Goal: Information Seeking & Learning: Understand process/instructions

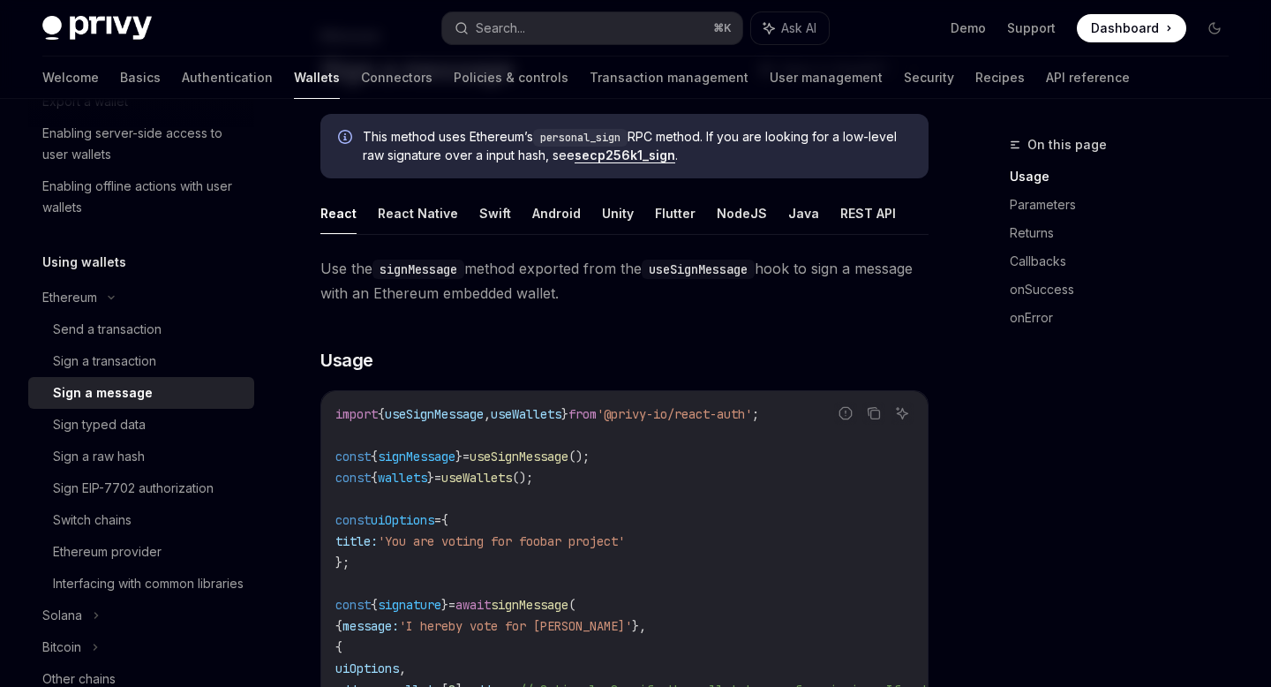
scroll to position [77, 0]
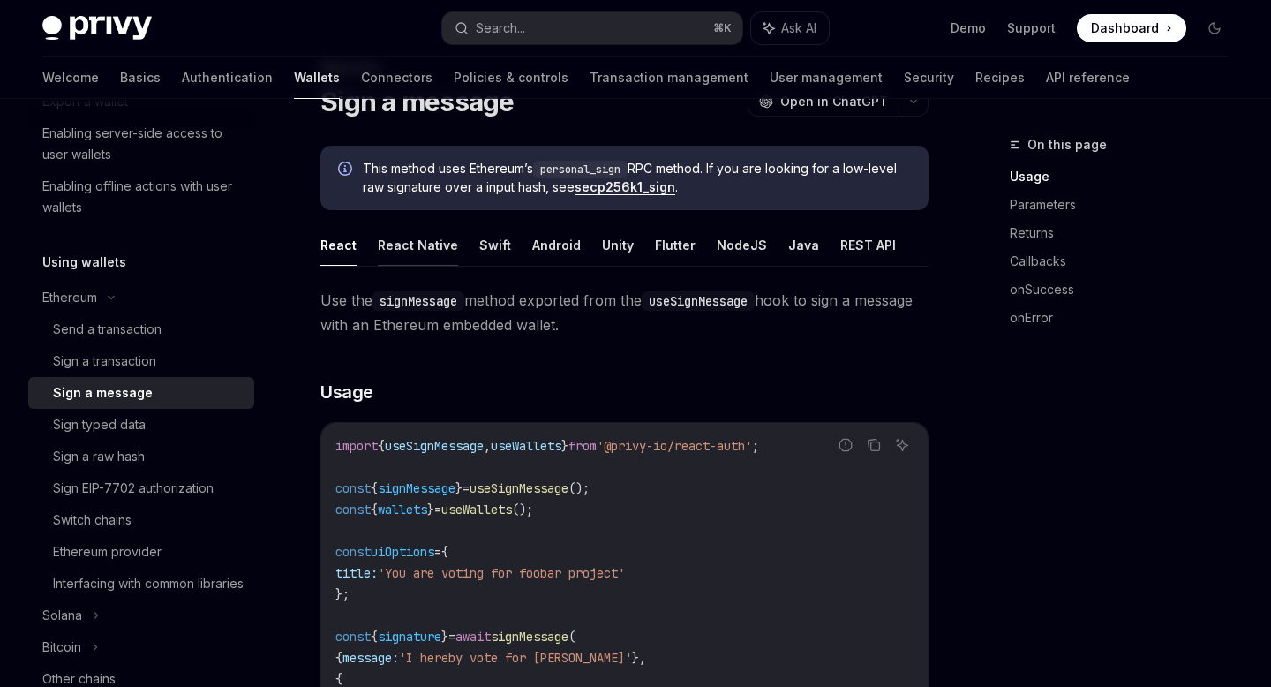
click at [429, 248] on button "React Native" at bounding box center [418, 244] width 80 height 41
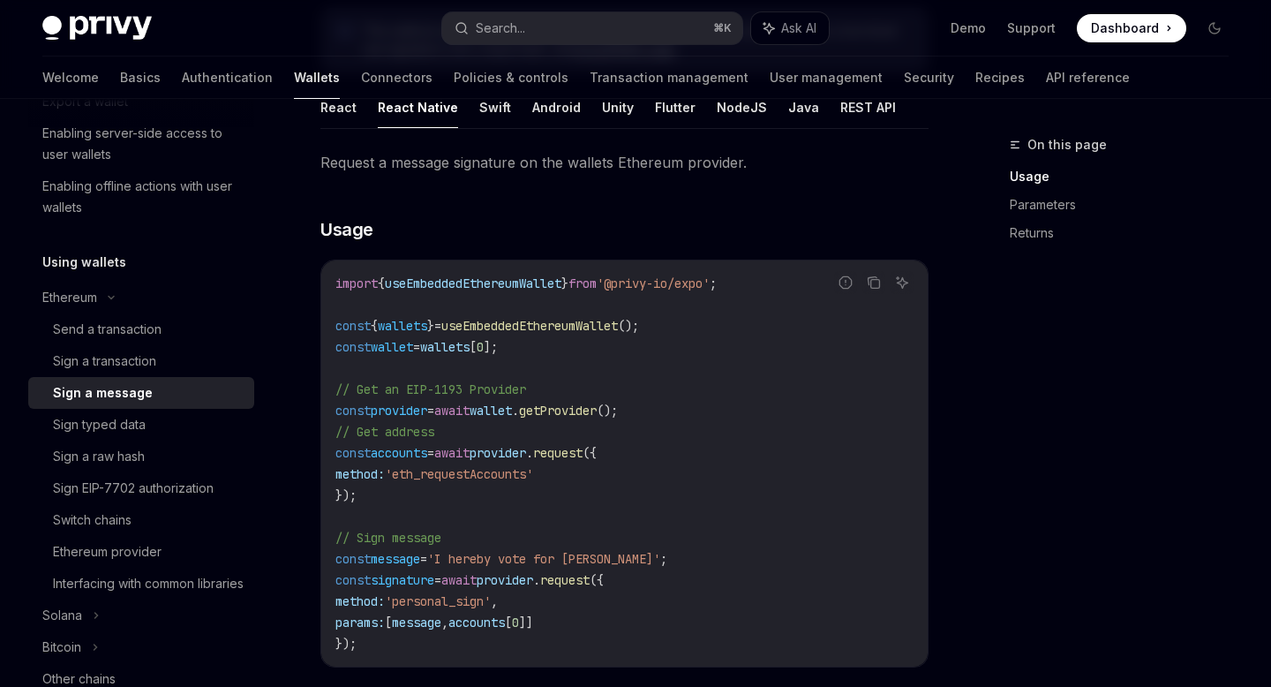
scroll to position [216, 0]
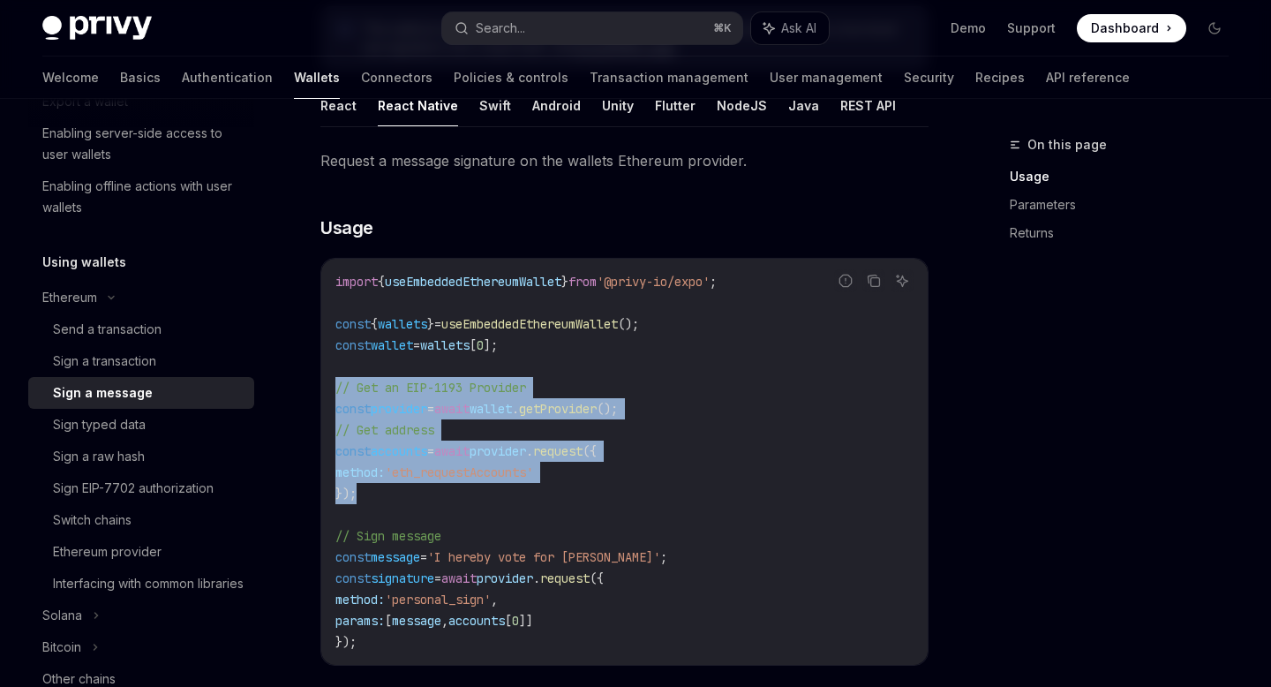
drag, startPoint x: 418, startPoint y: 494, endPoint x: 301, endPoint y: 396, distance: 152.9
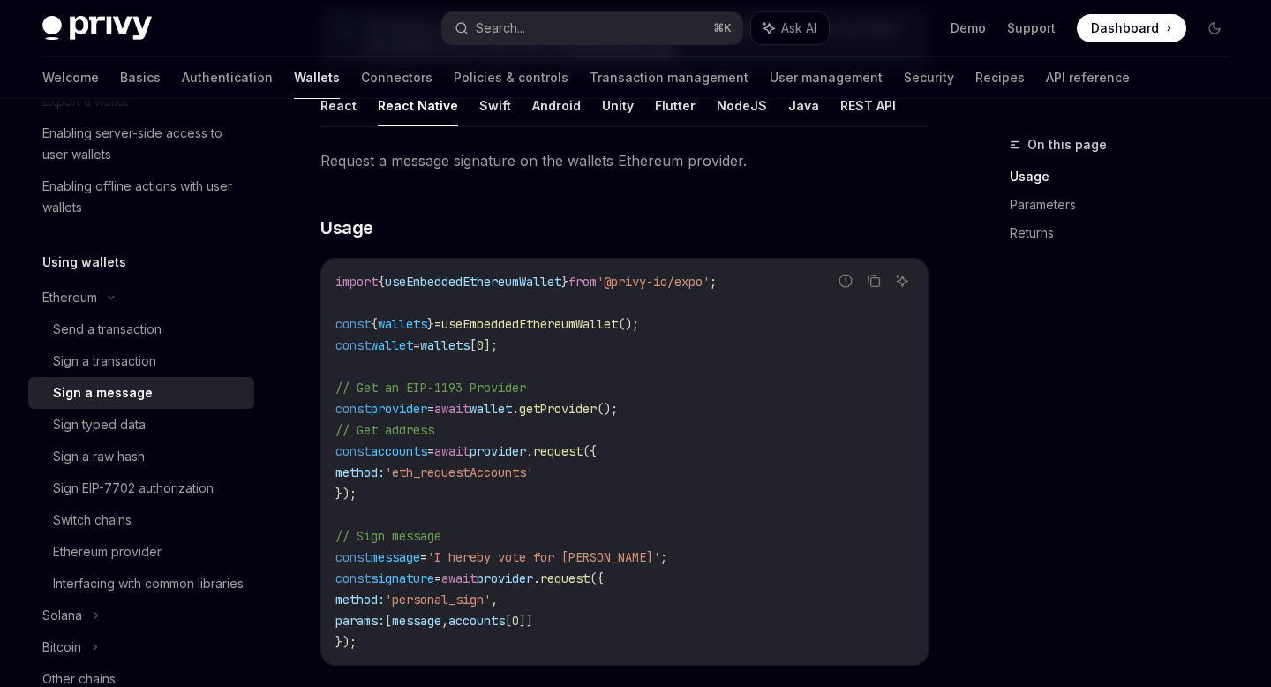
click at [372, 431] on span "// Get address" at bounding box center [384, 430] width 99 height 16
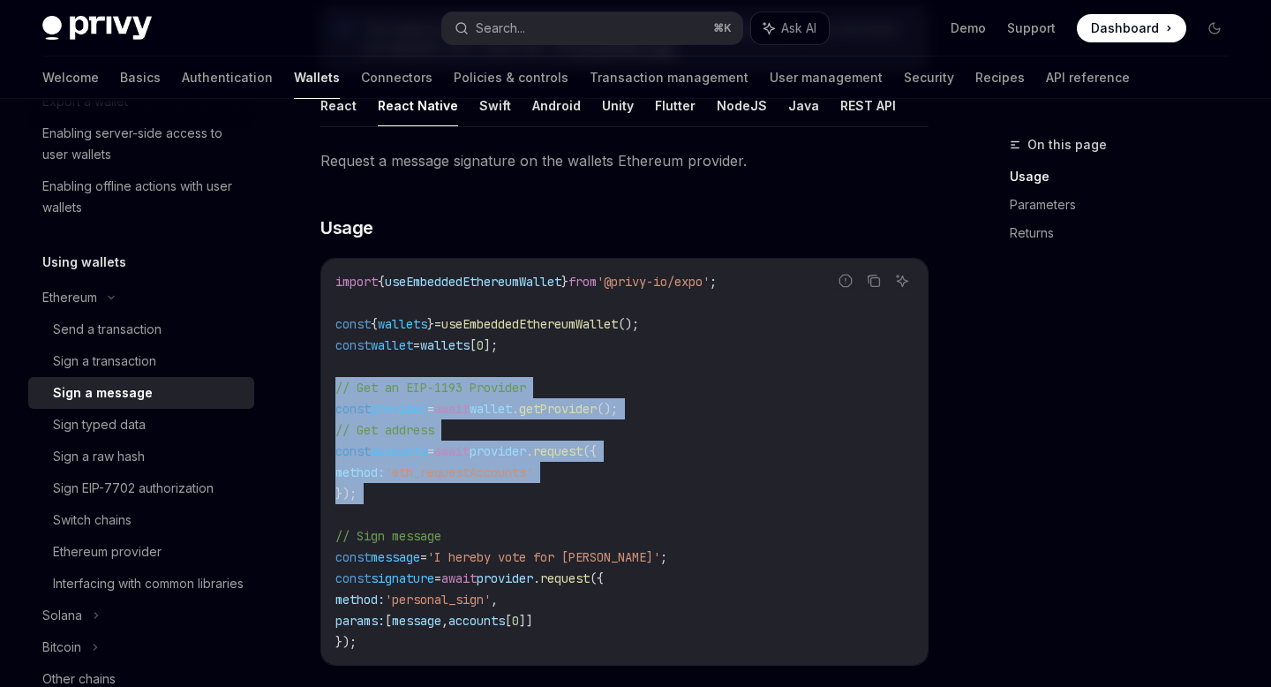
drag, startPoint x: 394, startPoint y: 511, endPoint x: 285, endPoint y: 378, distance: 171.9
copy code "// Get an EIP-1193 Provider const provider = await wallet . getProvider (); // …"
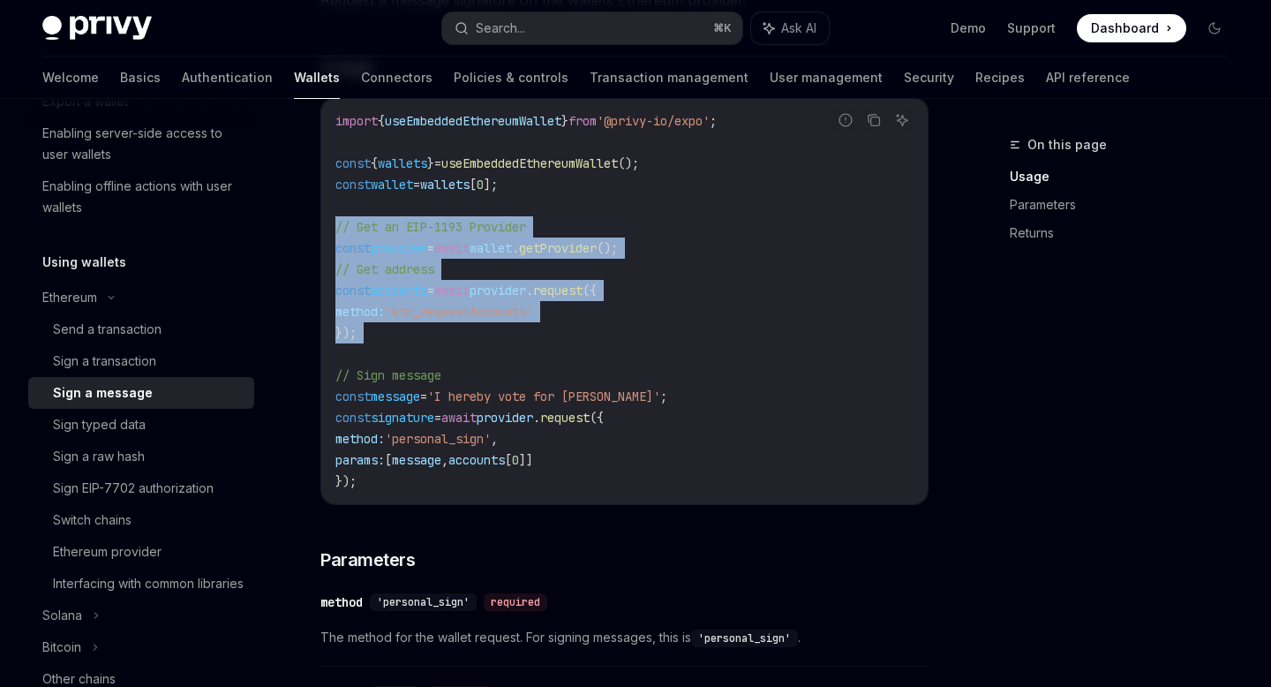
scroll to position [379, 0]
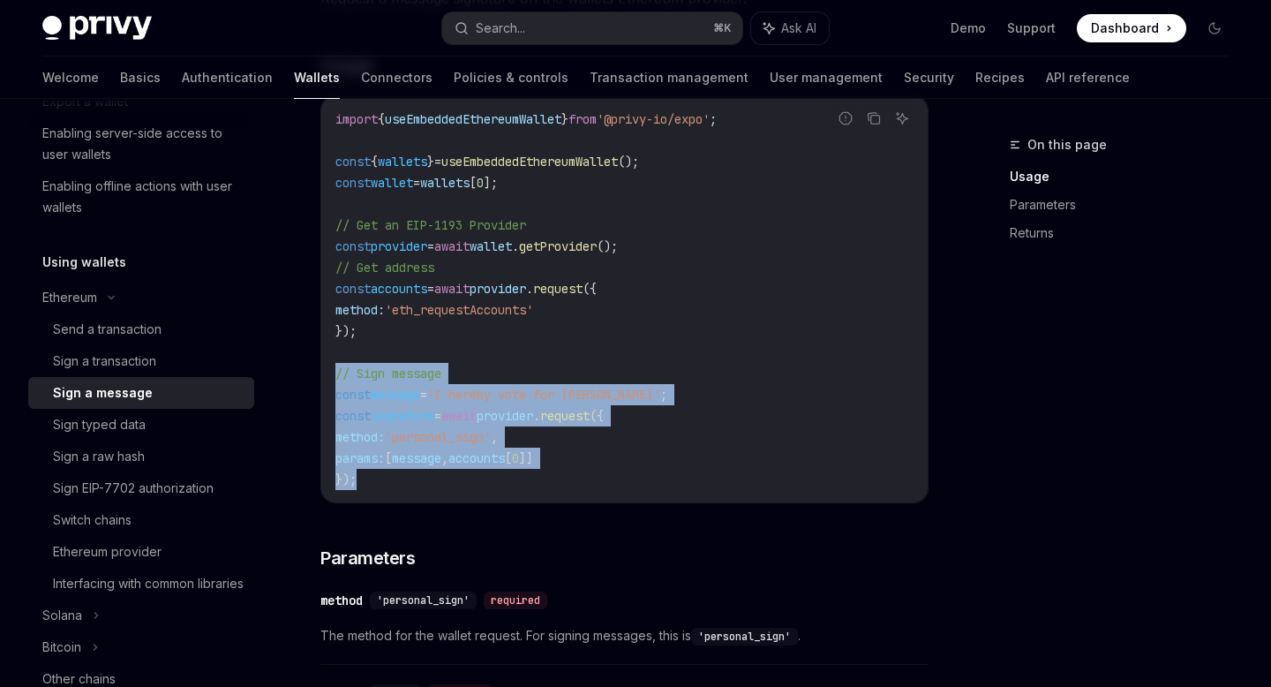
drag, startPoint x: 392, startPoint y: 483, endPoint x: 315, endPoint y: 374, distance: 133.0
click at [315, 373] on div "Ethereum Sign a message OpenAI Open in ChatGPT OpenAI Open in ChatGPT This meth…" at bounding box center [459, 610] width 946 height 1709
copy code "// Sign message const message = 'I hereby vote for foobar' ; const signature = …"
type textarea "*"
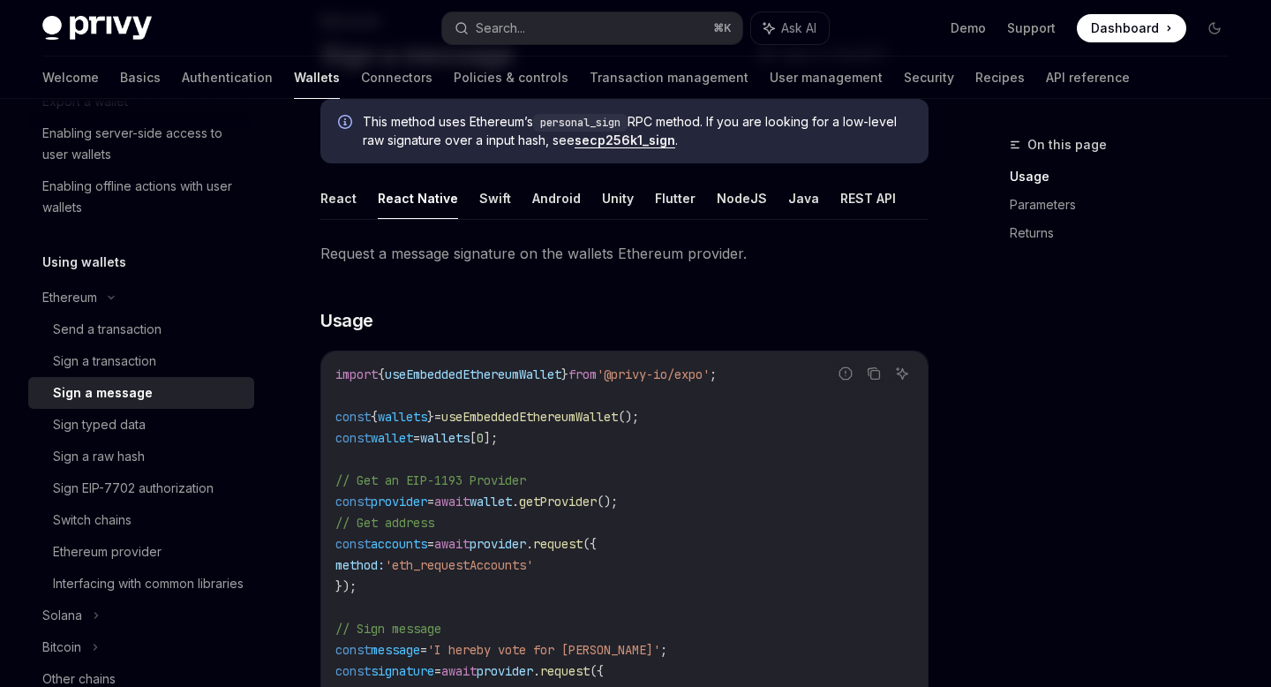
scroll to position [77, 0]
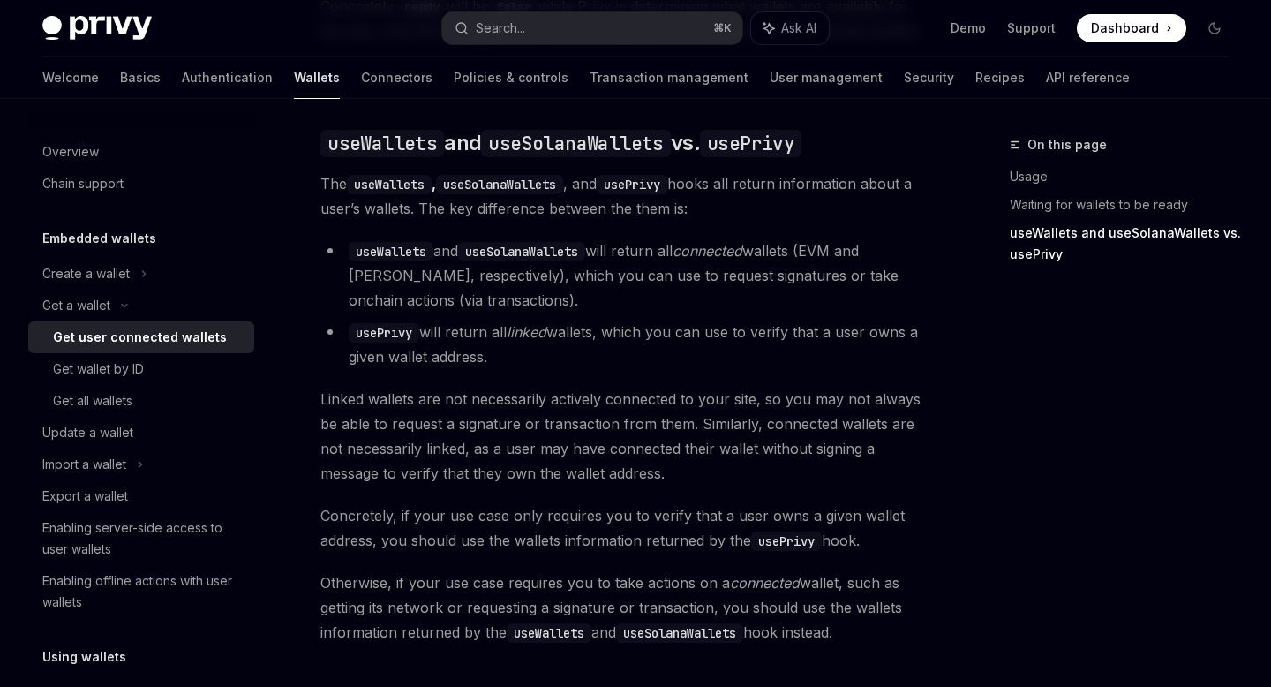
scroll to position [1419, 0]
